Goal: Find specific page/section: Find specific page/section

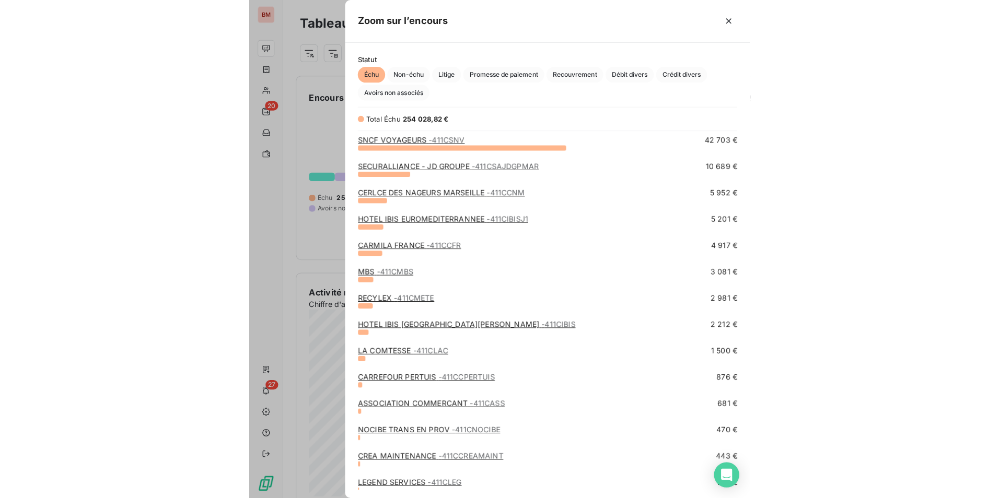
scroll to position [342, 393]
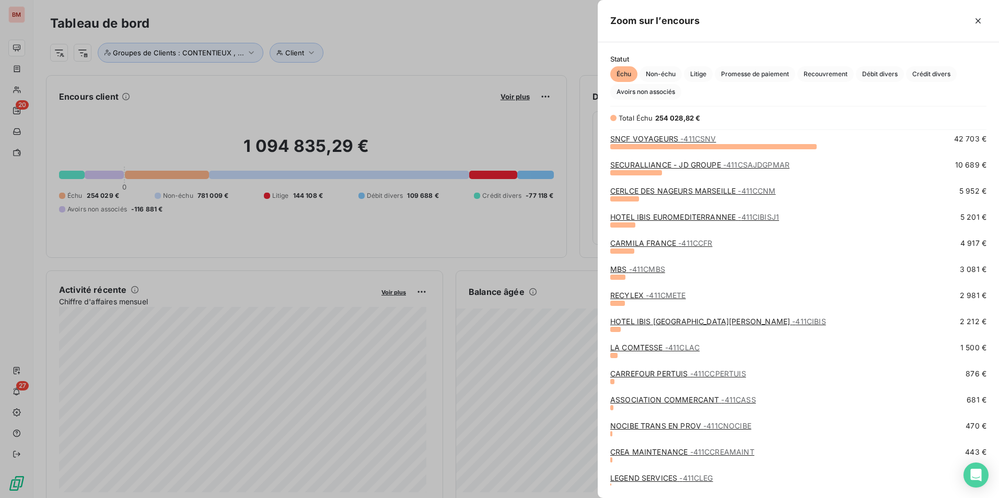
drag, startPoint x: 149, startPoint y: 134, endPoint x: 242, endPoint y: 182, distance: 104.7
click at [150, 134] on div at bounding box center [499, 249] width 999 height 498
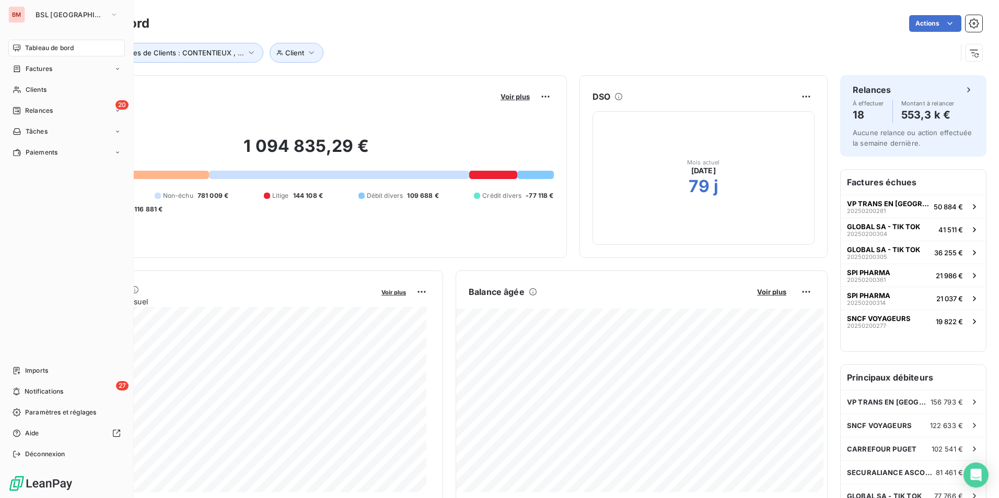
click at [26, 11] on div "BM BSL MARSEILLE" at bounding box center [66, 14] width 116 height 17
click at [51, 24] on div "BM BSL MARSEILLE Tableau de bord Factures Clients 20 Relances Tâches Paiements …" at bounding box center [67, 249] width 134 height 498
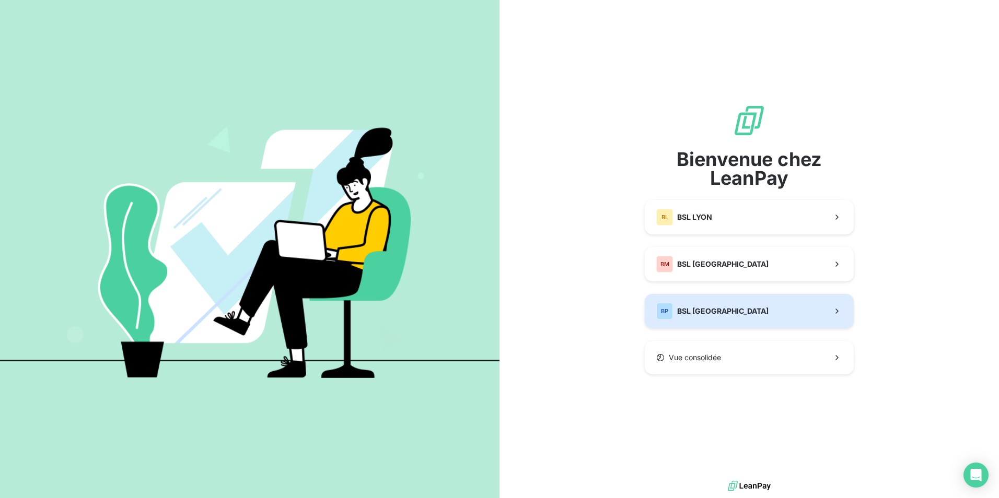
click at [737, 310] on button "BP BSL [GEOGRAPHIC_DATA]" at bounding box center [749, 311] width 209 height 34
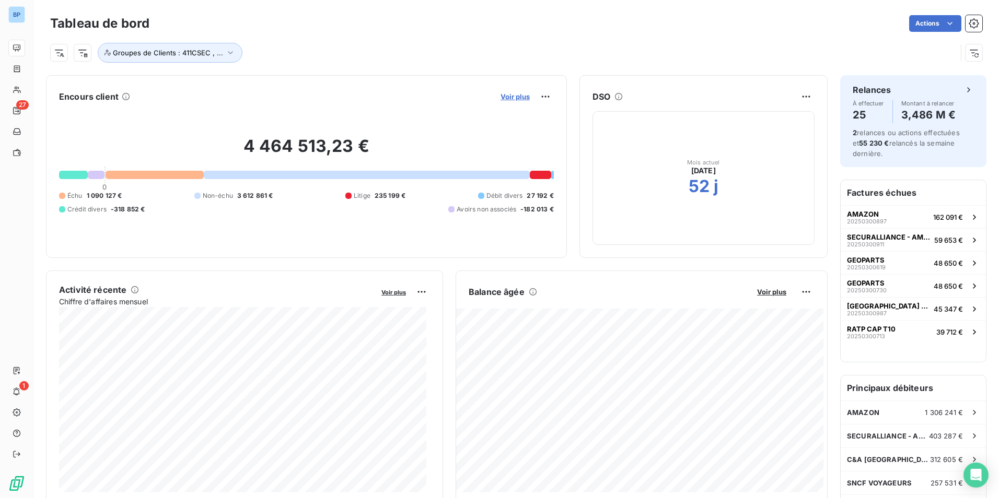
click at [506, 97] on span "Voir plus" at bounding box center [514, 96] width 29 height 8
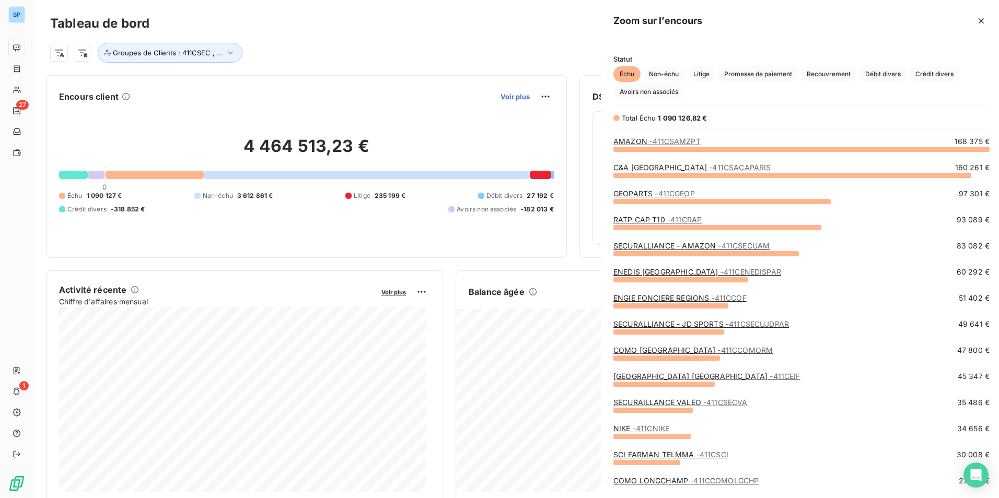
scroll to position [342, 393]
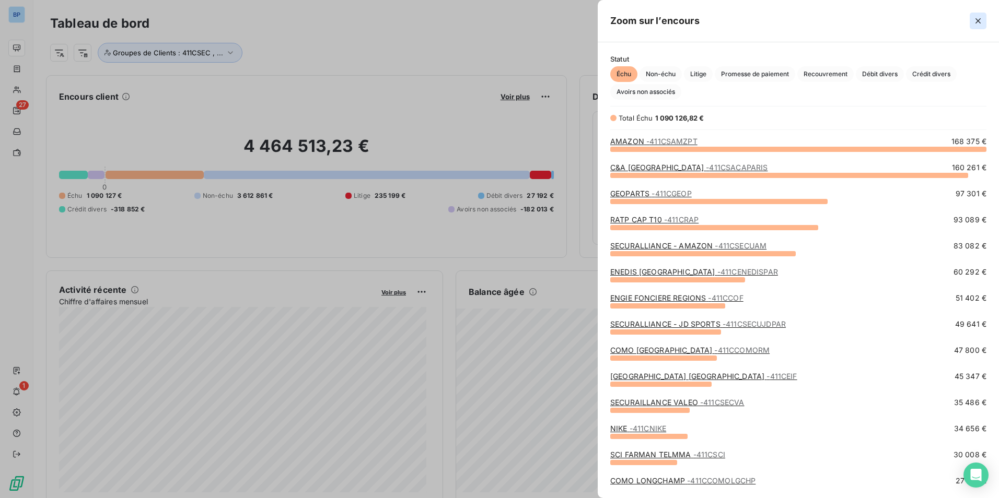
click at [976, 23] on icon "button" at bounding box center [977, 20] width 5 height 5
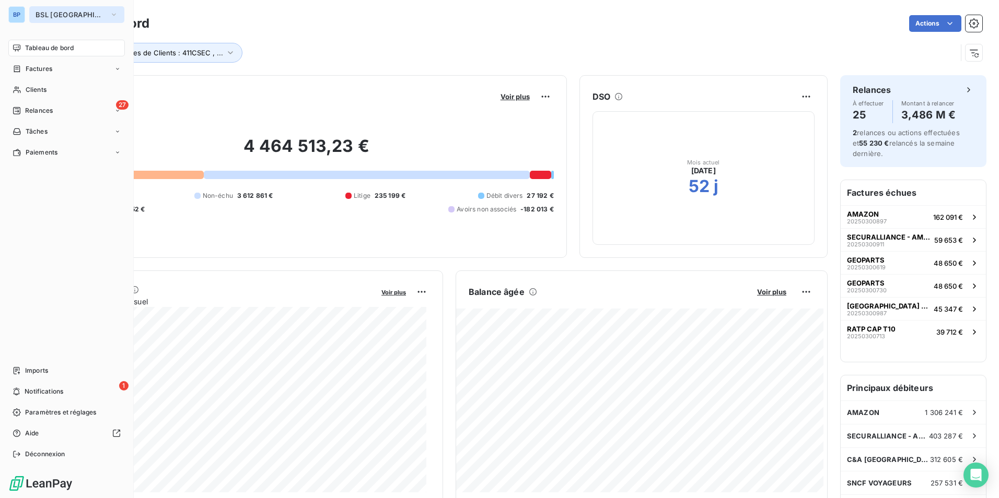
click at [89, 14] on button "BSL [GEOGRAPHIC_DATA]" at bounding box center [76, 14] width 95 height 17
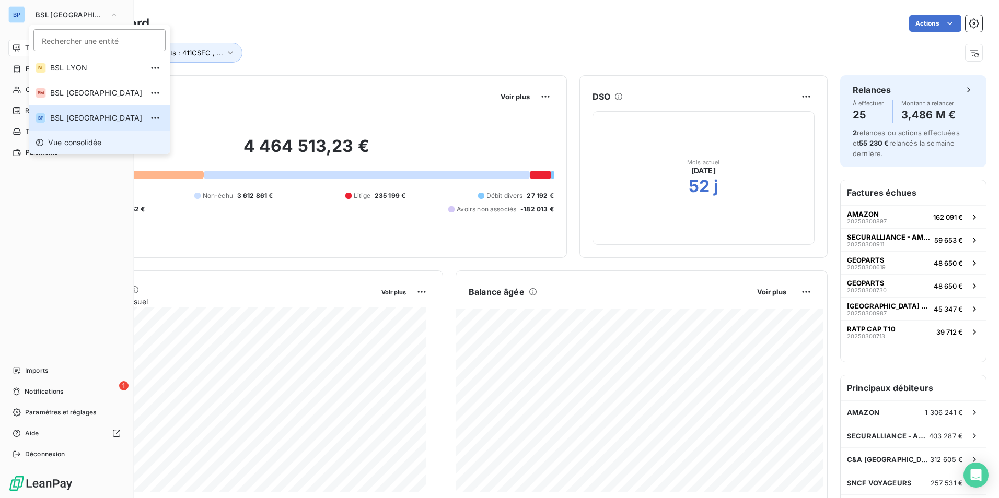
click at [89, 144] on span "Vue consolidée" at bounding box center [74, 142] width 53 height 10
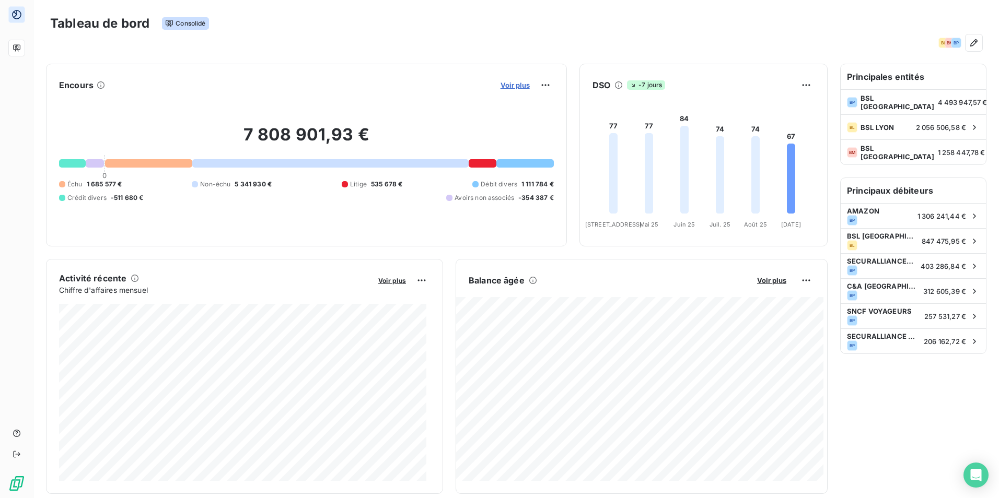
click at [508, 84] on span "Voir plus" at bounding box center [514, 85] width 29 height 8
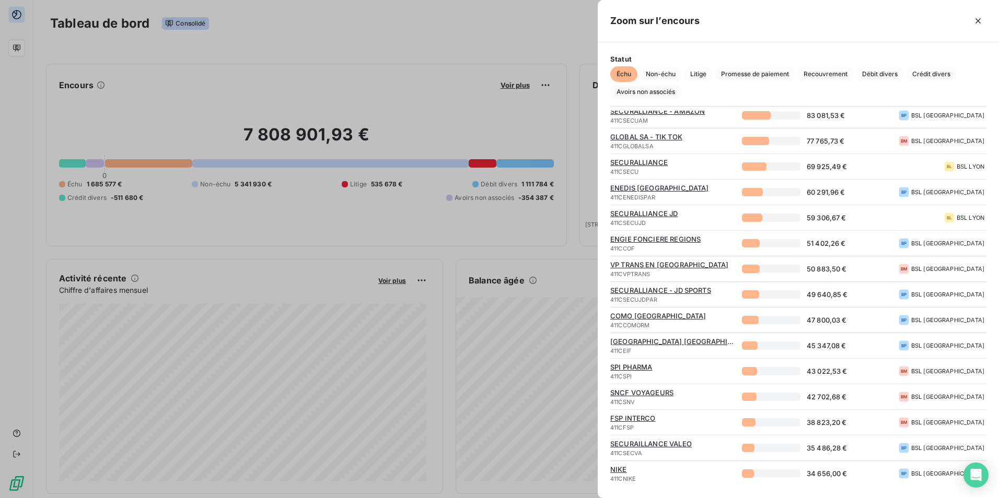
scroll to position [209, 0]
